Goal: Find specific page/section: Find specific page/section

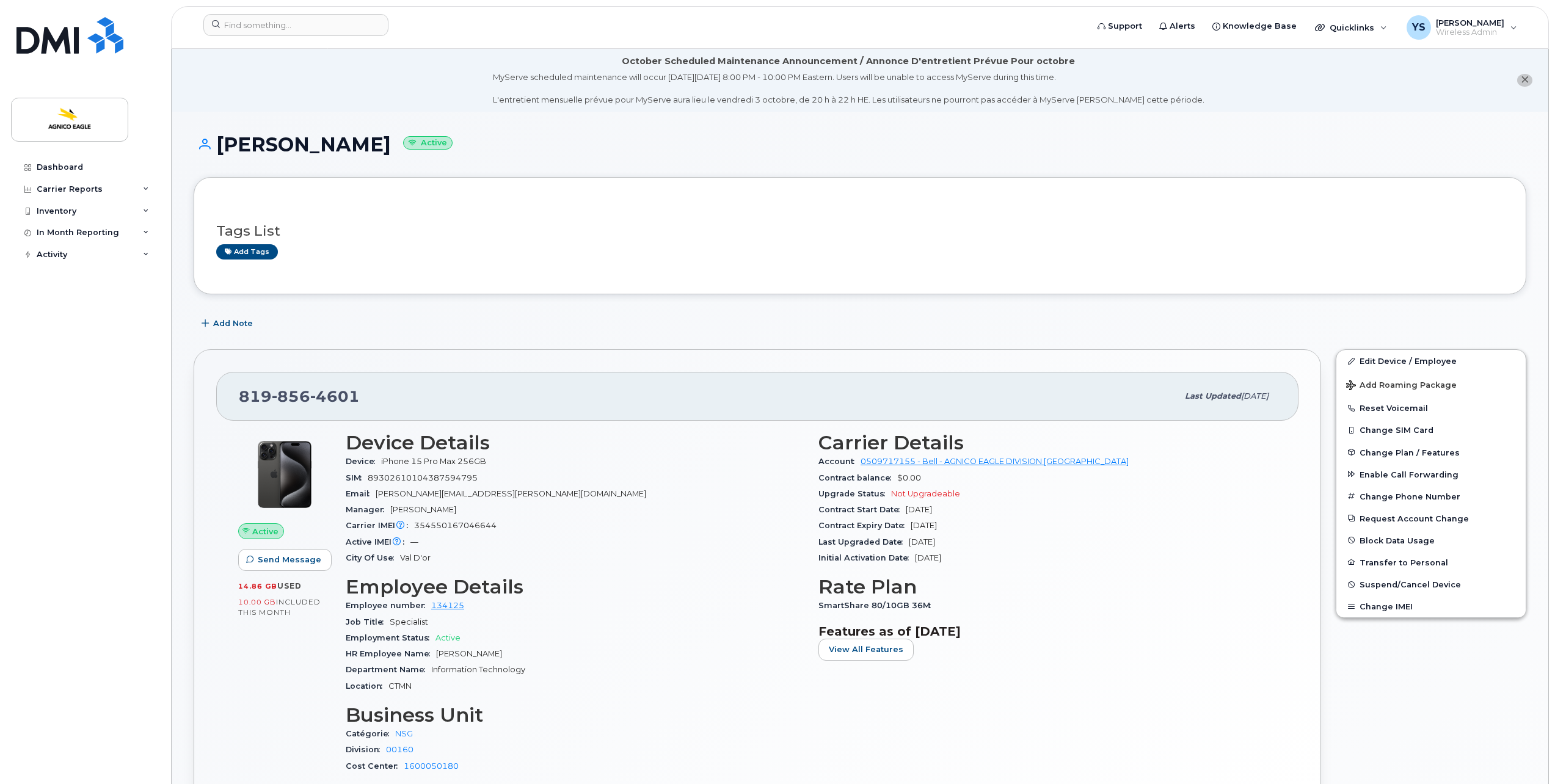
scroll to position [244, 0]
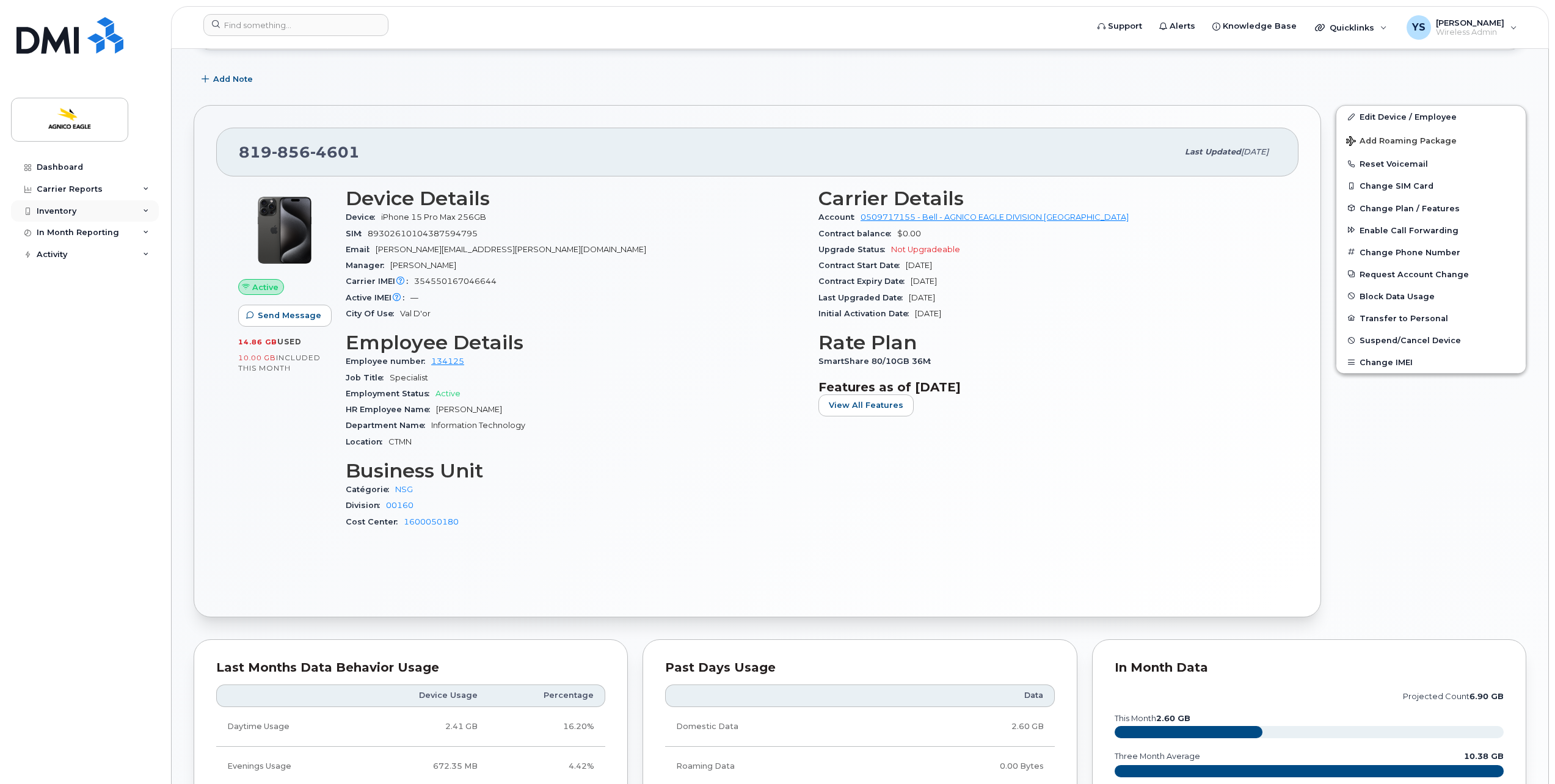
click at [78, 212] on div "Inventory" at bounding box center [85, 211] width 148 height 22
drag, startPoint x: 101, startPoint y: 238, endPoint x: 163, endPoint y: 270, distance: 69.8
click at [102, 238] on div "Mobility Devices" at bounding box center [76, 233] width 69 height 11
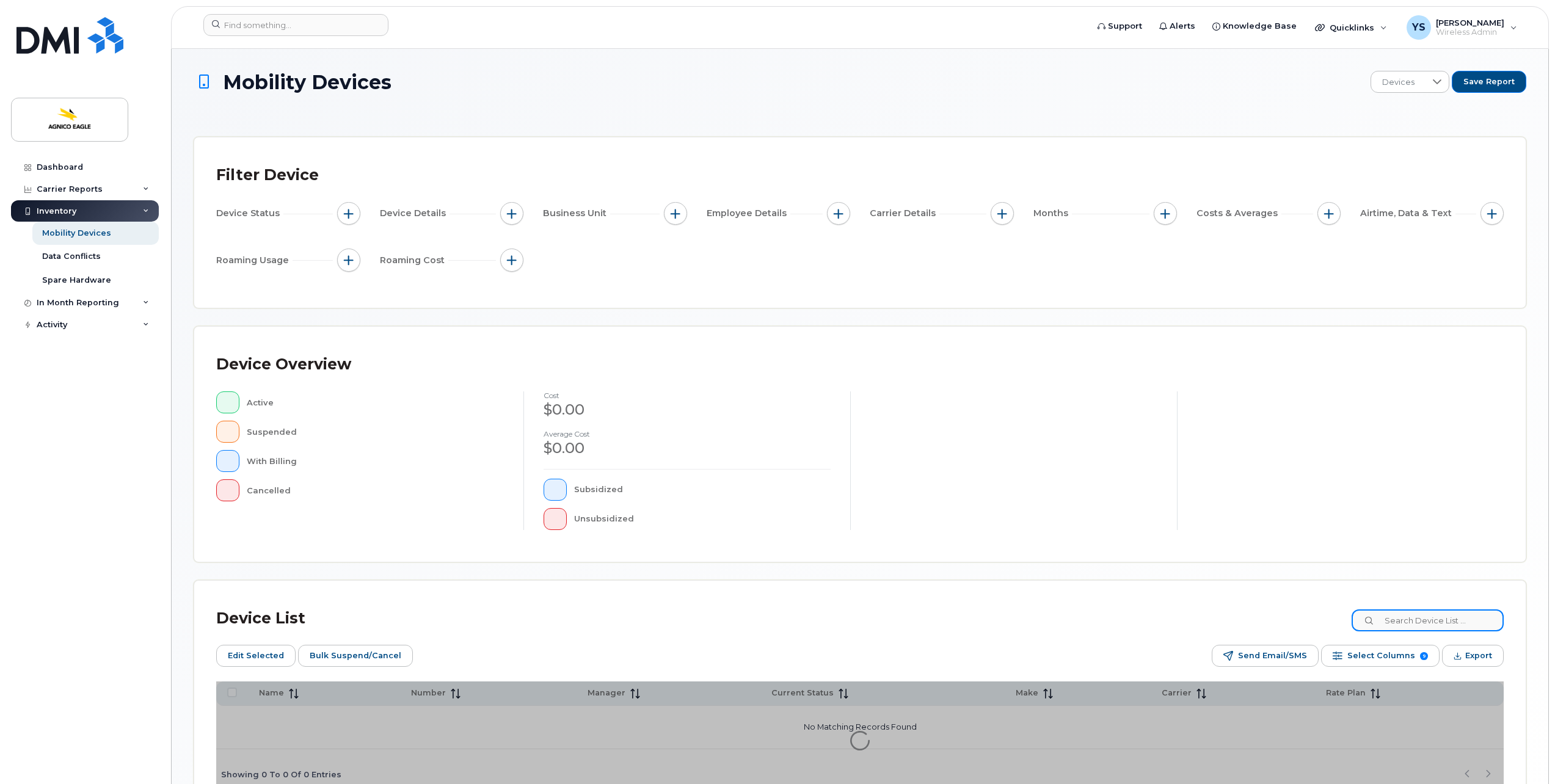
click at [1400, 624] on input at bounding box center [1427, 620] width 152 height 22
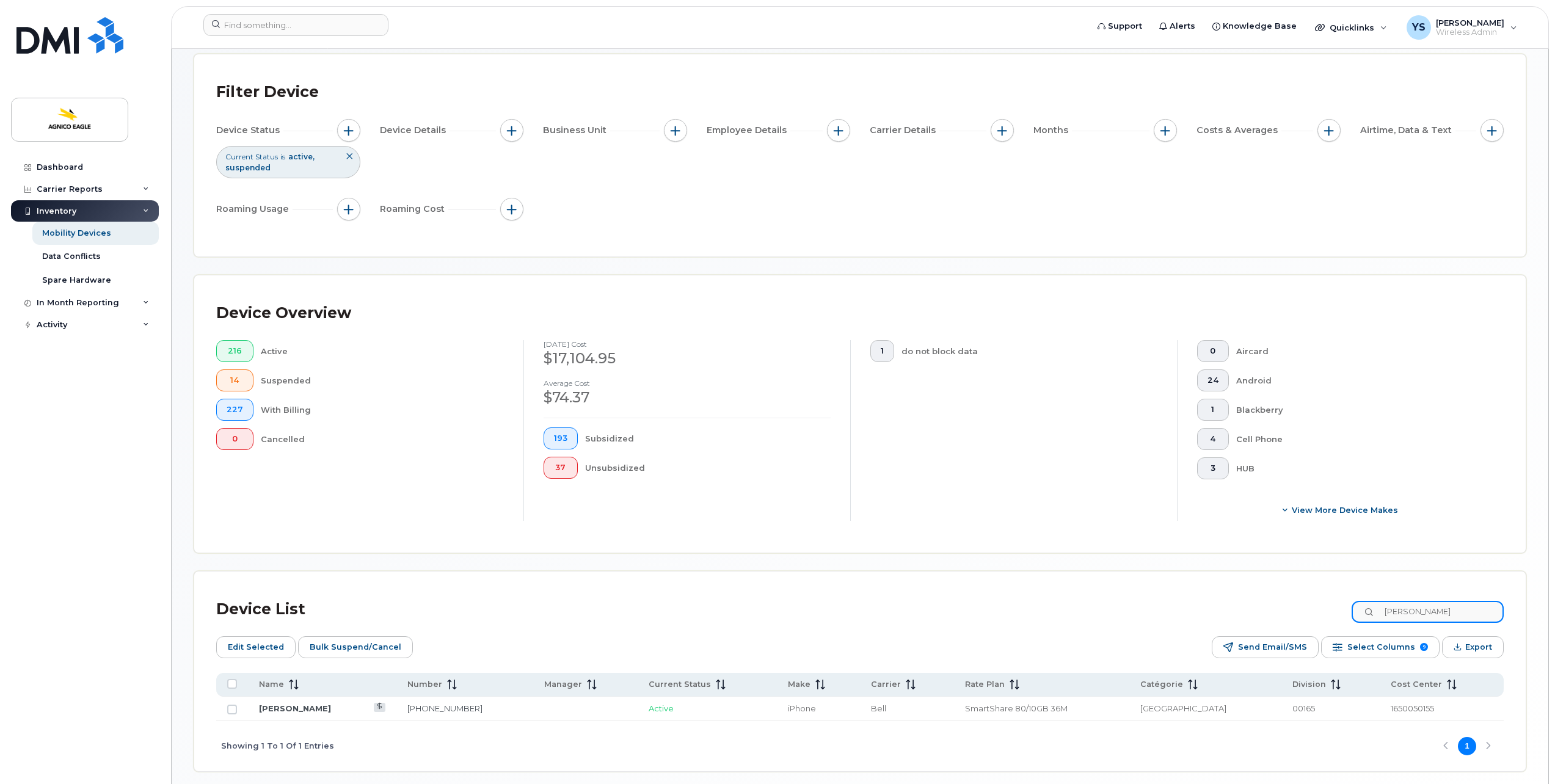
scroll to position [130, 0]
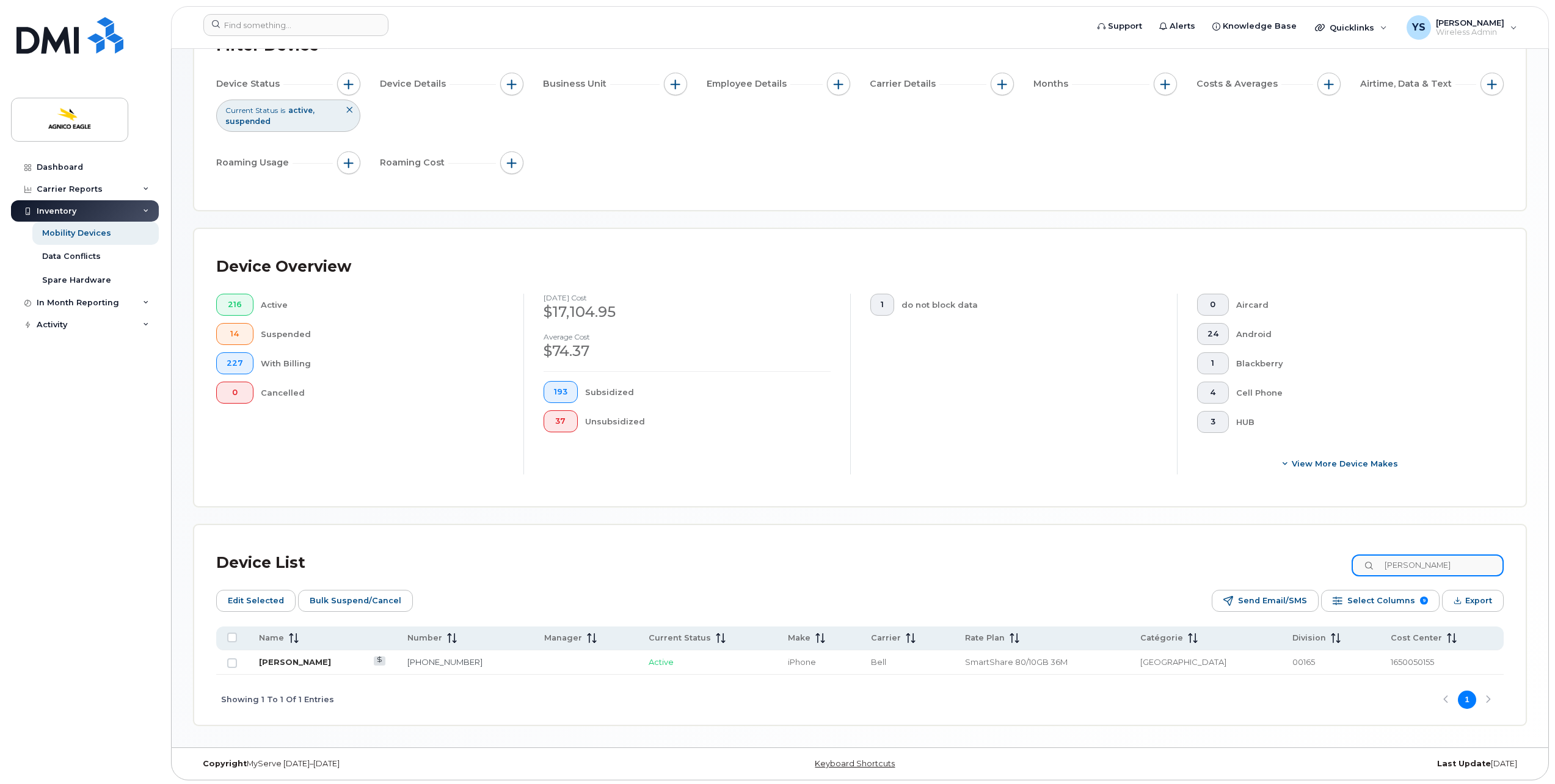
type input "[PERSON_NAME]"
click at [314, 660] on link "[PERSON_NAME]" at bounding box center [295, 661] width 72 height 10
